Goal: Task Accomplishment & Management: Manage account settings

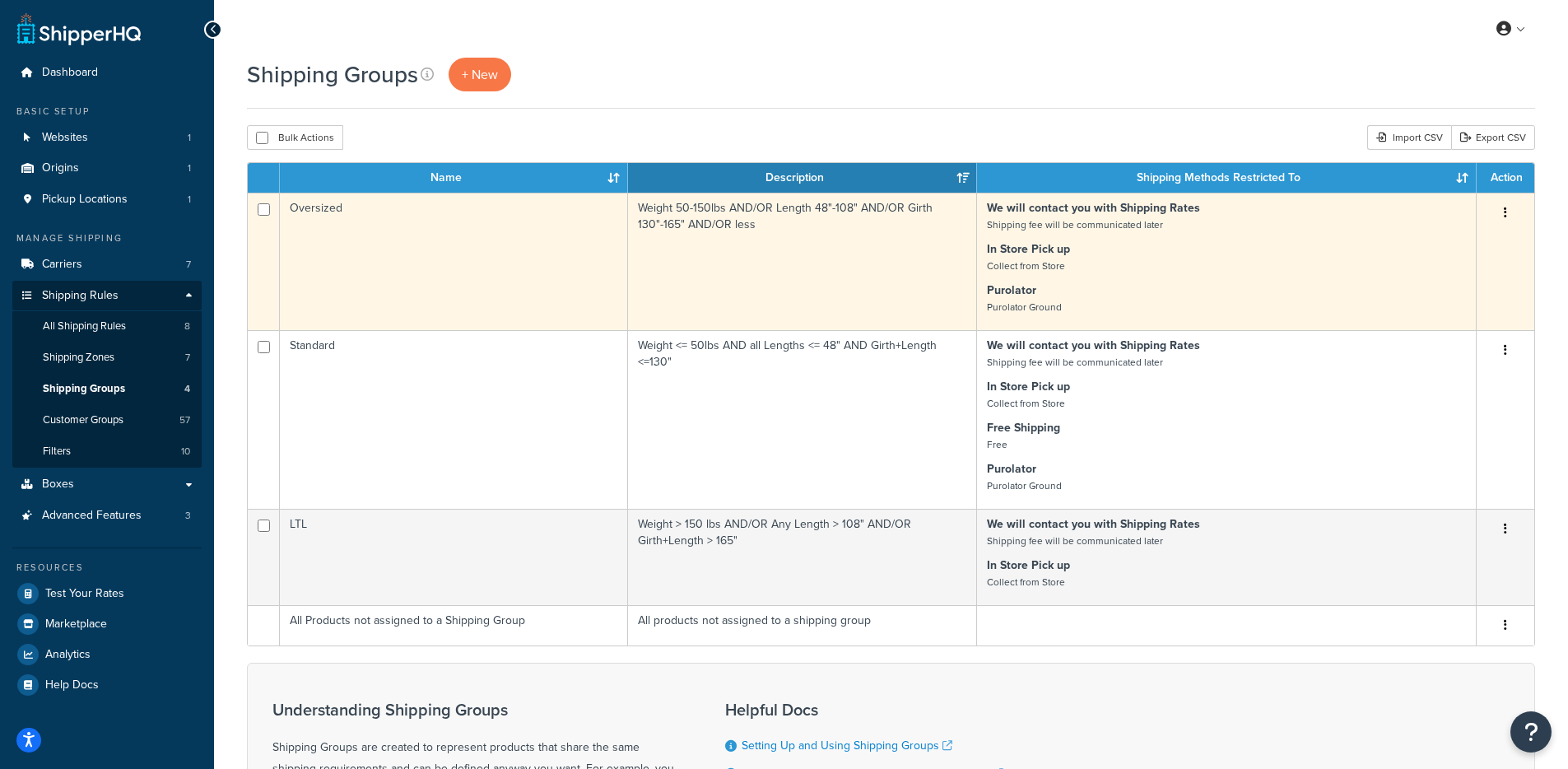
click at [349, 244] on td "Oversized" at bounding box center [454, 261] width 348 height 138
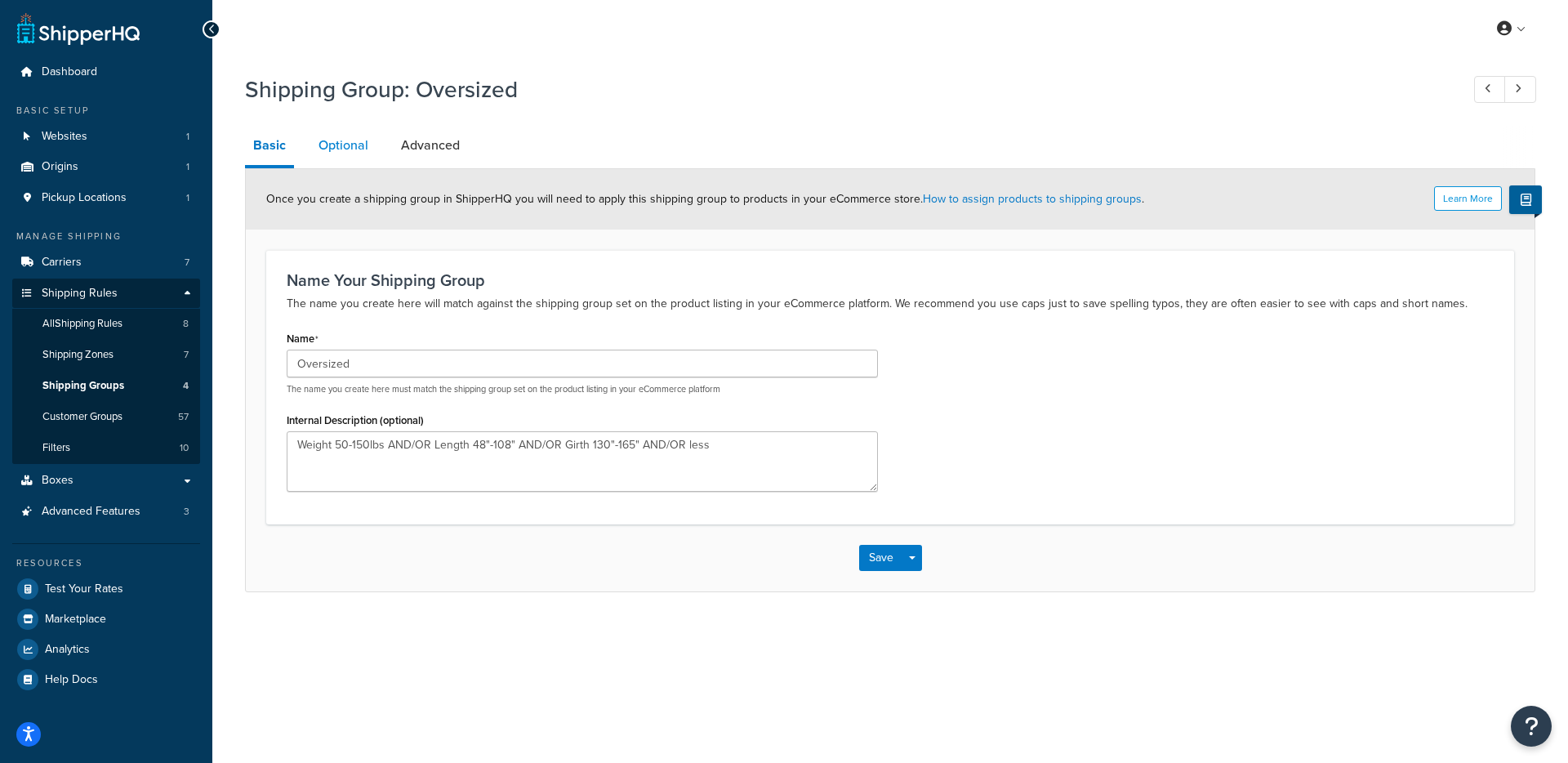
click at [358, 145] on link "Optional" at bounding box center [343, 145] width 66 height 39
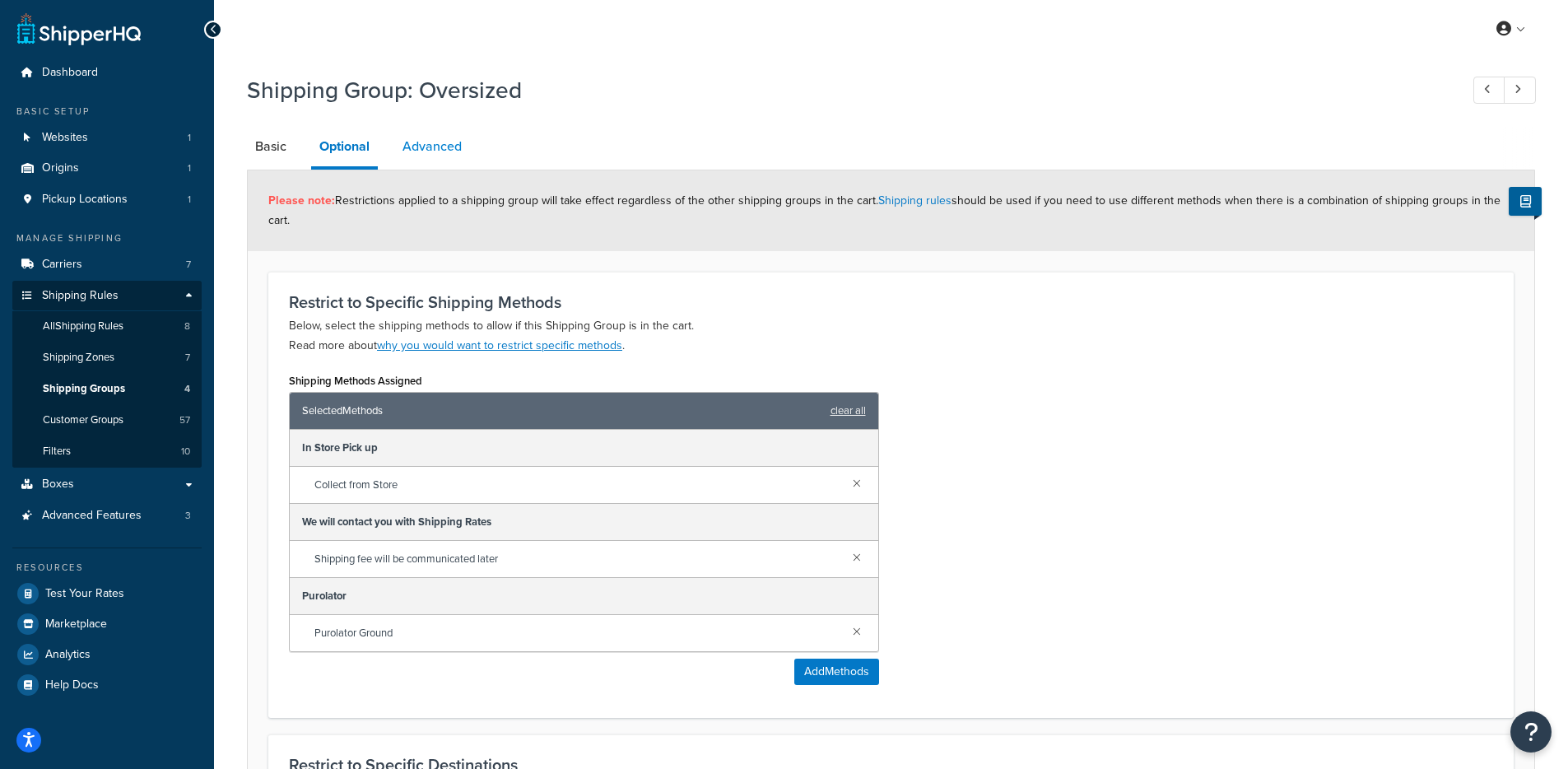
click at [406, 154] on link "Advanced" at bounding box center [432, 146] width 76 height 39
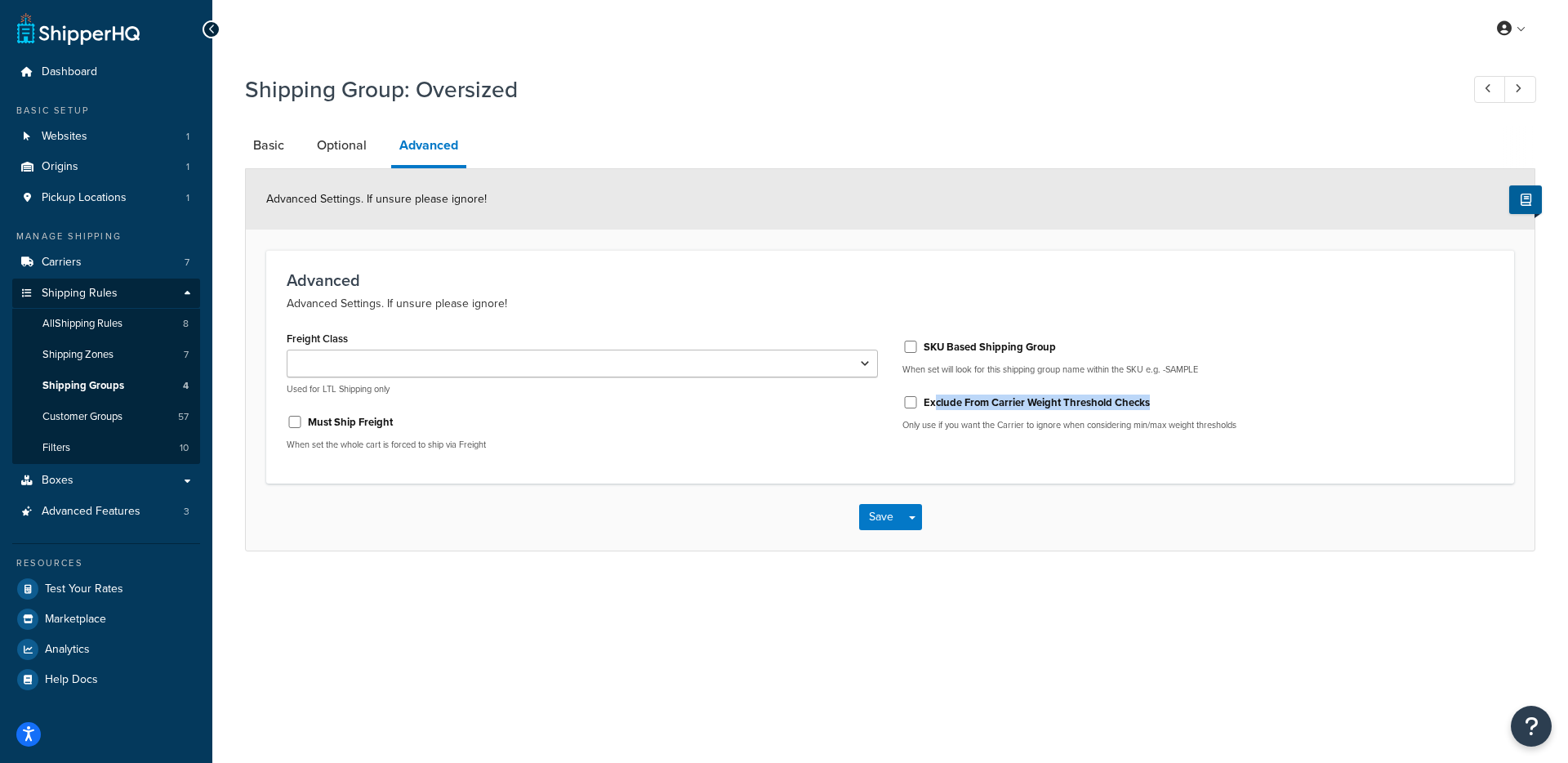
drag, startPoint x: 933, startPoint y: 409, endPoint x: 1164, endPoint y: 407, distance: 231.0
click at [1164, 407] on div "Exclude From Carrier Weight Threshold Checks" at bounding box center [1198, 401] width 591 height 24
click at [1074, 411] on div "Exclude From Carrier Weight Threshold Checks" at bounding box center [1198, 401] width 591 height 24
drag, startPoint x: 1157, startPoint y: 402, endPoint x: 923, endPoint y: 403, distance: 234.0
click at [923, 403] on div "Exclude From Carrier Weight Threshold Checks" at bounding box center [1198, 401] width 591 height 24
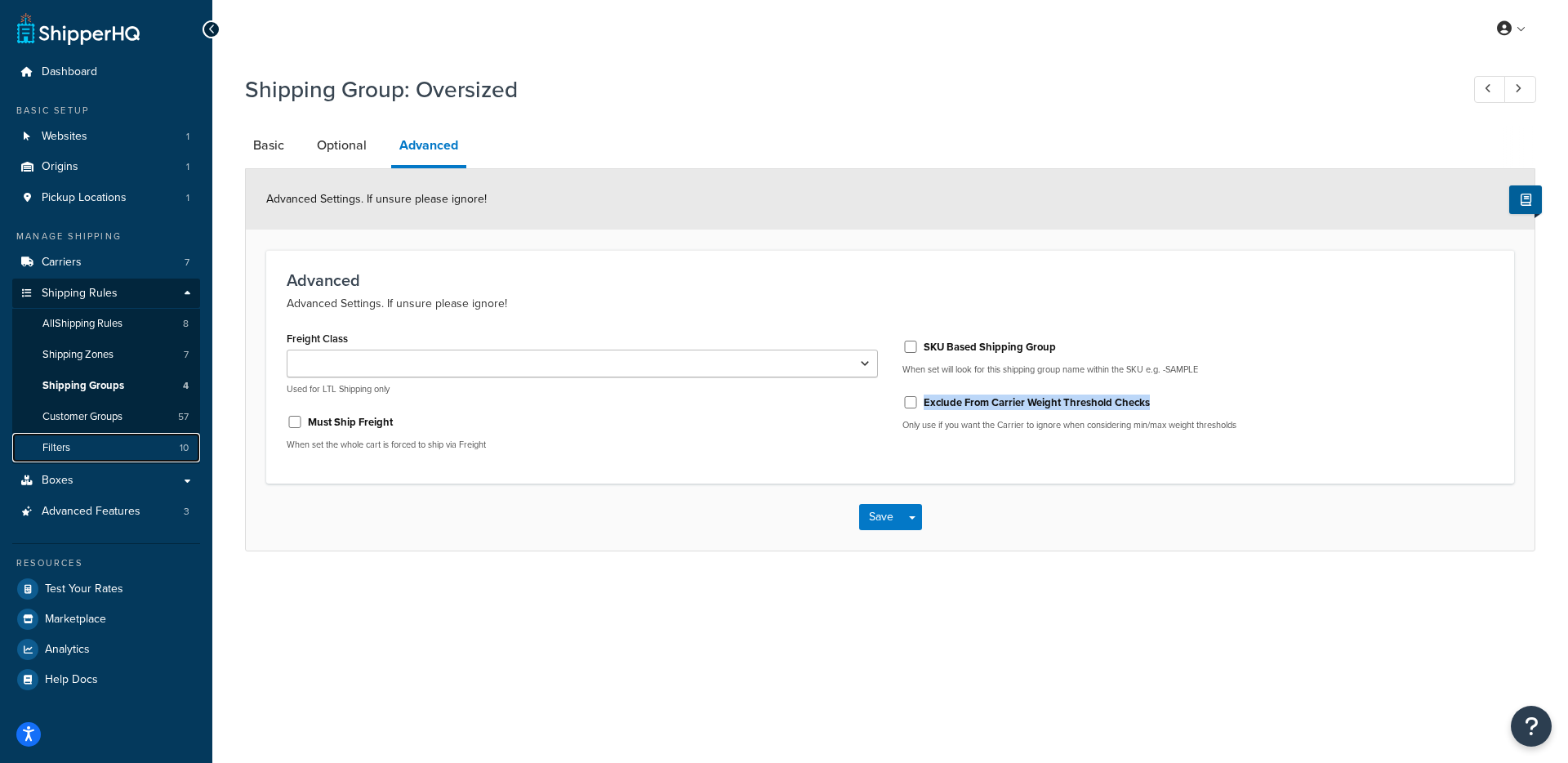
click at [62, 451] on span "Filters" at bounding box center [57, 448] width 28 height 14
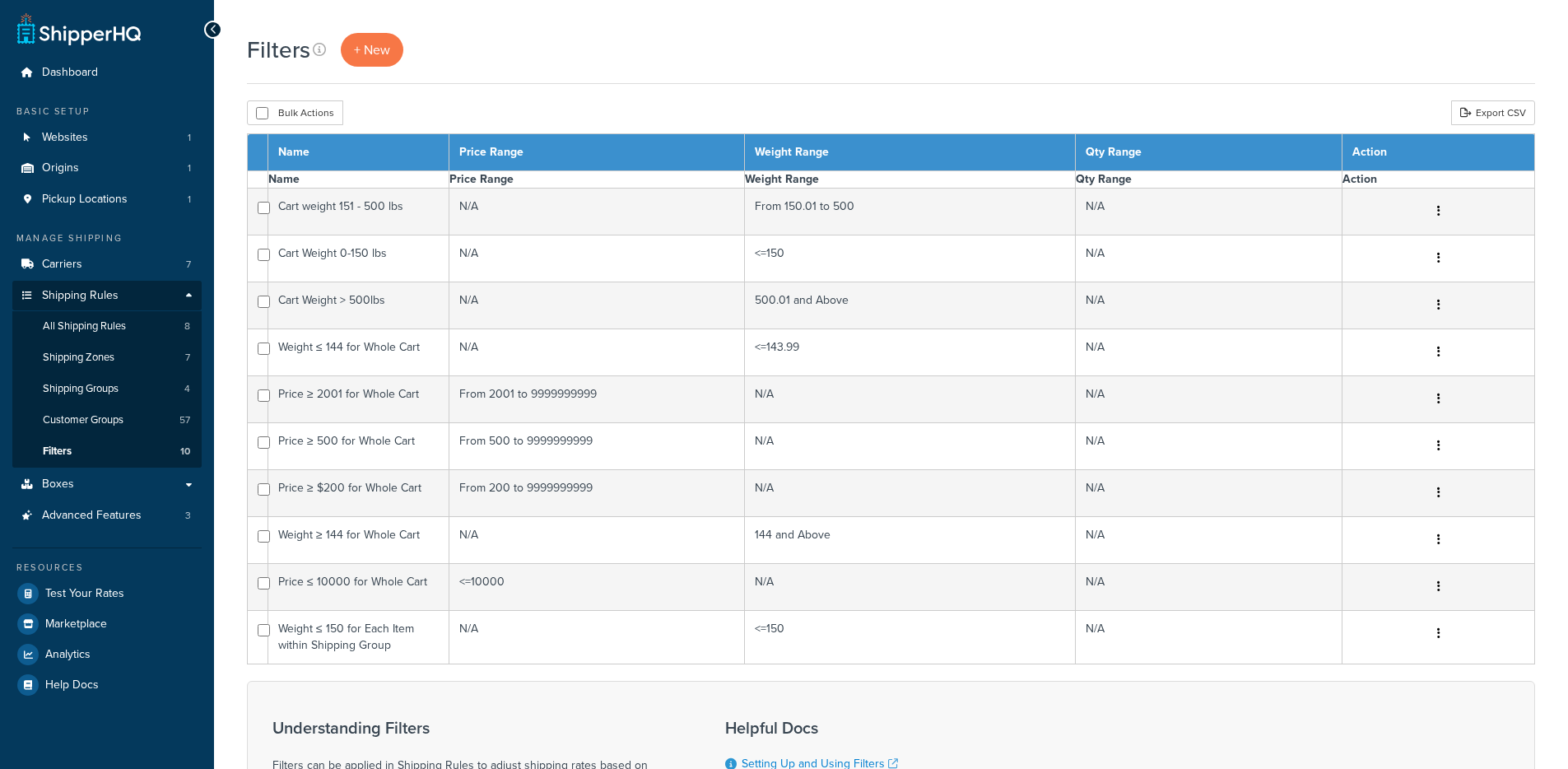
select select "15"
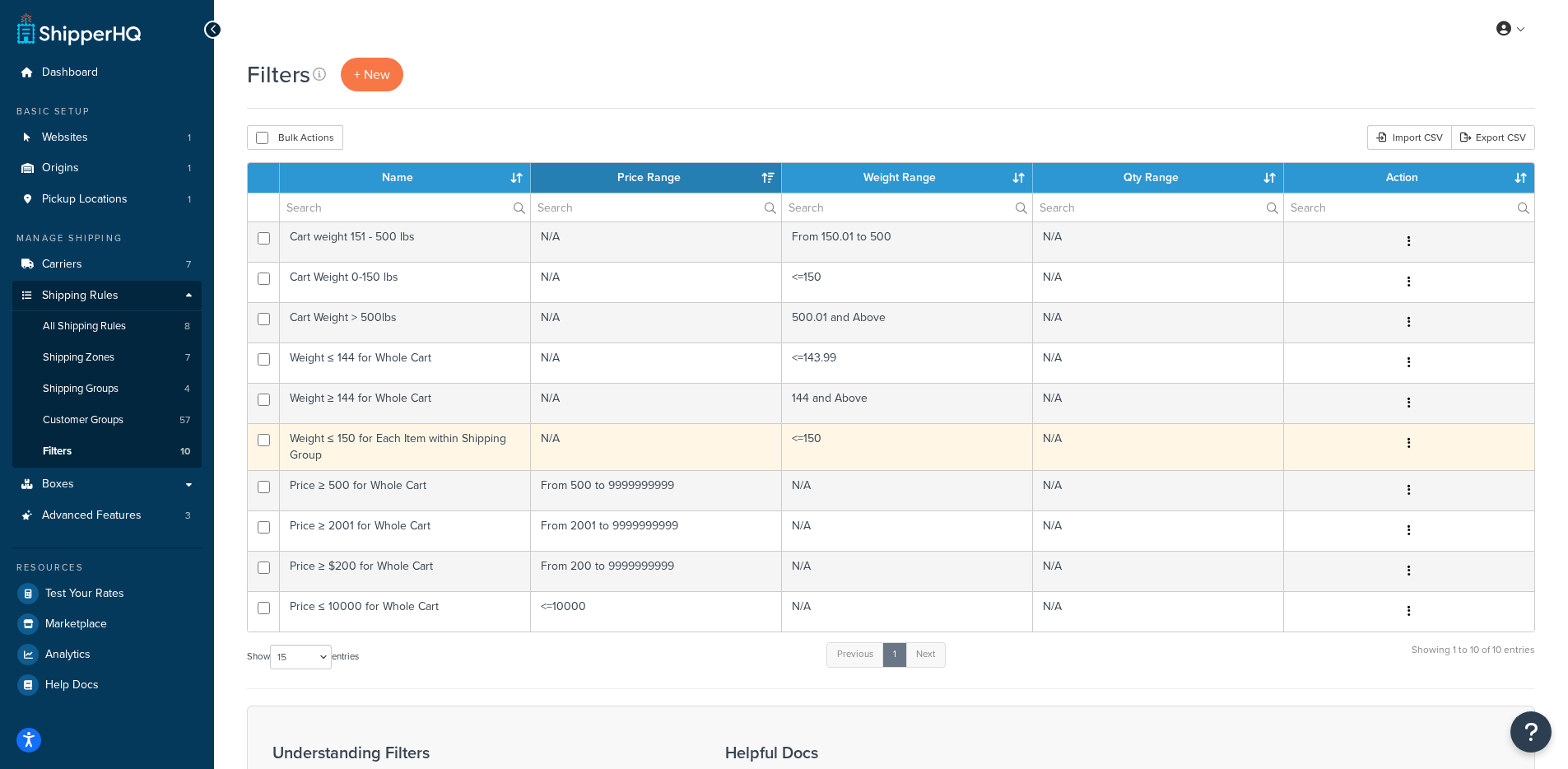
click at [429, 445] on td "Weight ≤ 150 for Each Item within Shipping Group" at bounding box center [406, 446] width 251 height 47
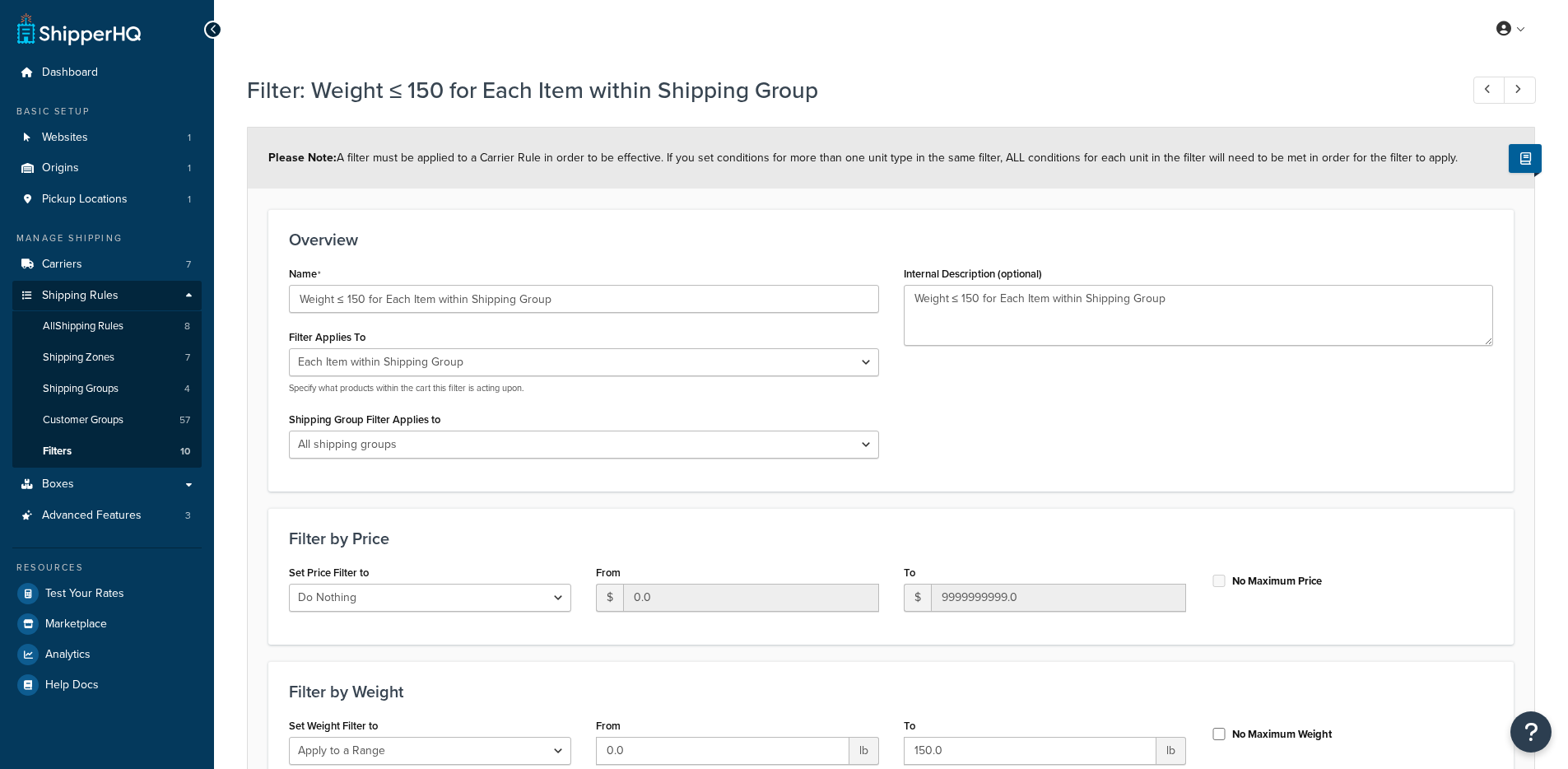
select select "ITEM"
select select "range"
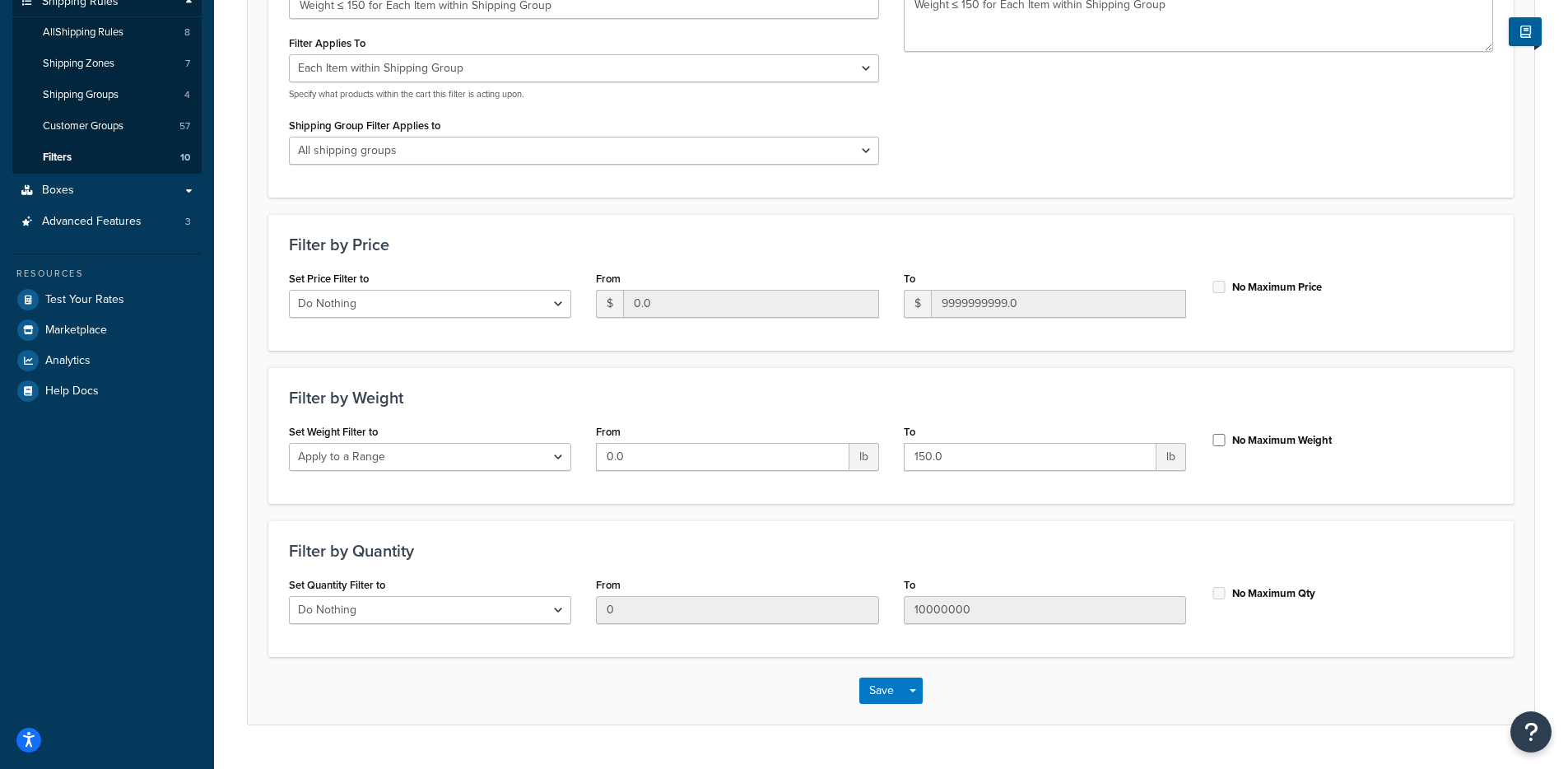
scroll to position [334, 0]
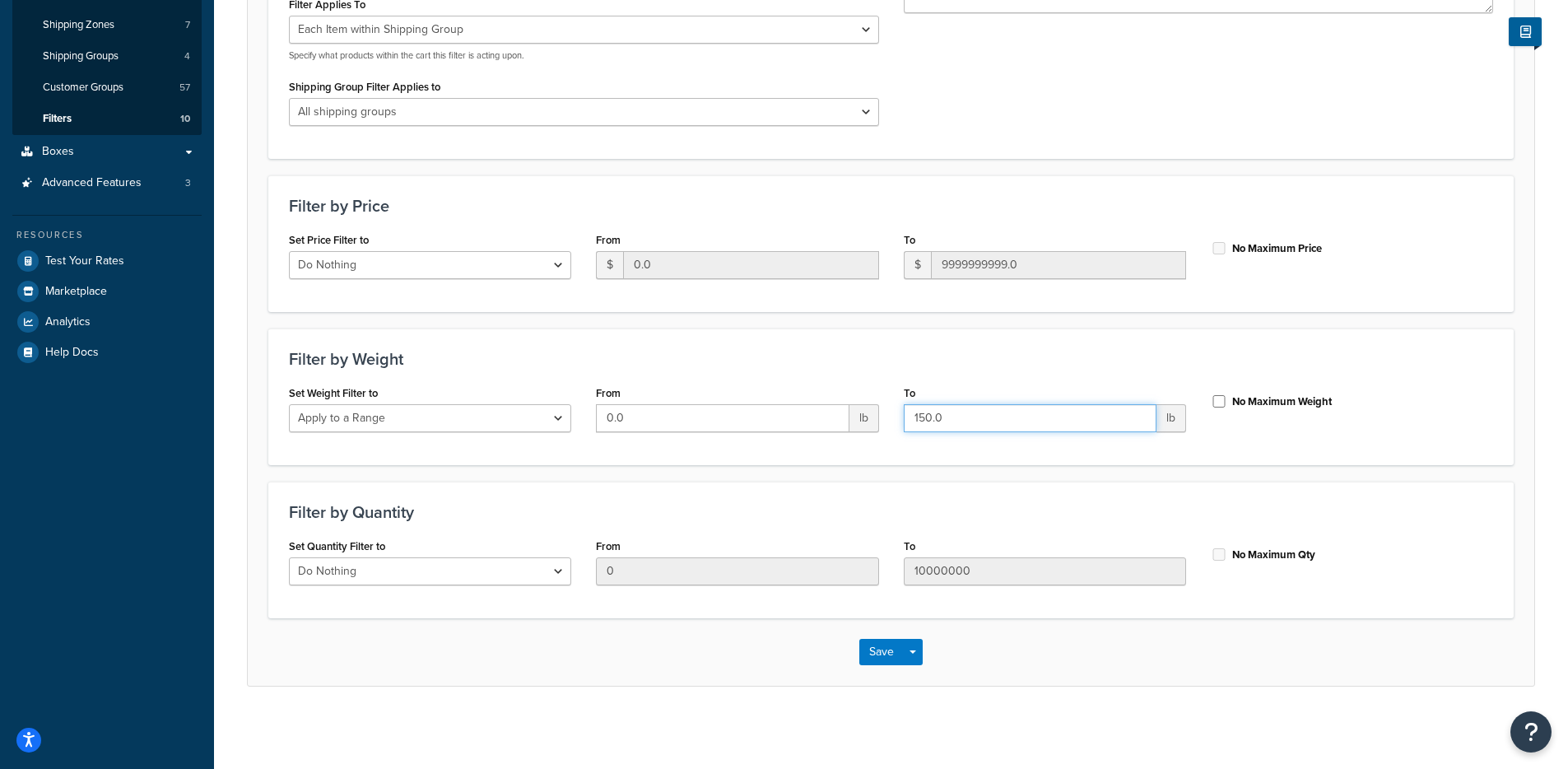
drag, startPoint x: 941, startPoint y: 419, endPoint x: 621, endPoint y: 408, distance: 320.2
click at [621, 408] on div "Set Weight Filter to Do Nothing Apply to a Range From 0.0 lb To 150.0 lb No Max…" at bounding box center [890, 414] width 1229 height 64
